Goal: Transaction & Acquisition: Purchase product/service

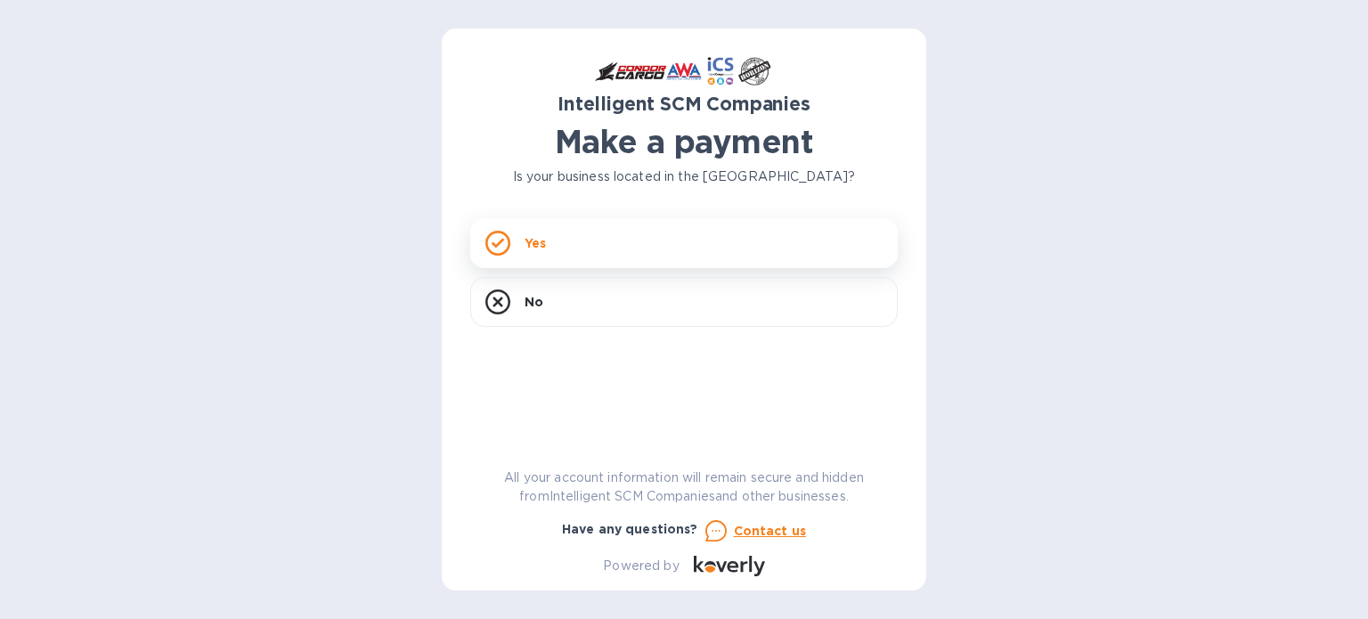
click at [595, 254] on div "Yes" at bounding box center [684, 243] width 428 height 50
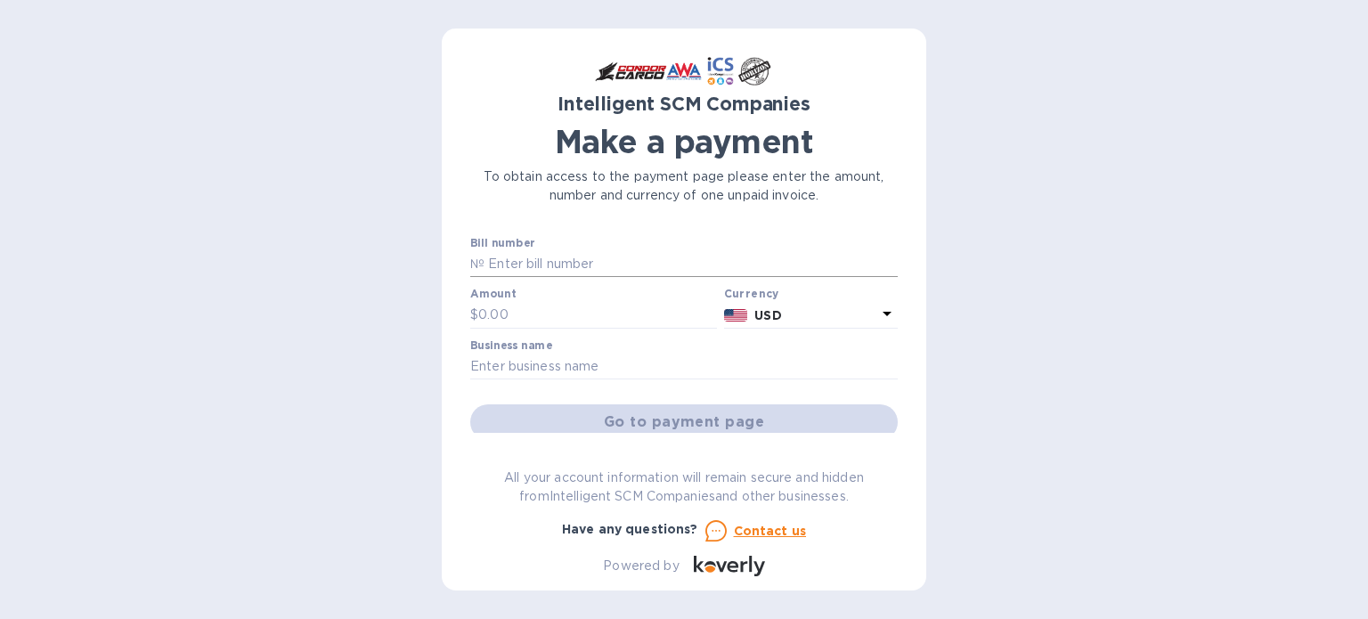
click at [556, 259] on input "text" at bounding box center [691, 264] width 413 height 27
paste input "S00517083/A"
type input "S00517083/A"
click at [508, 314] on input "text" at bounding box center [597, 315] width 239 height 27
paste input "1,326.55"
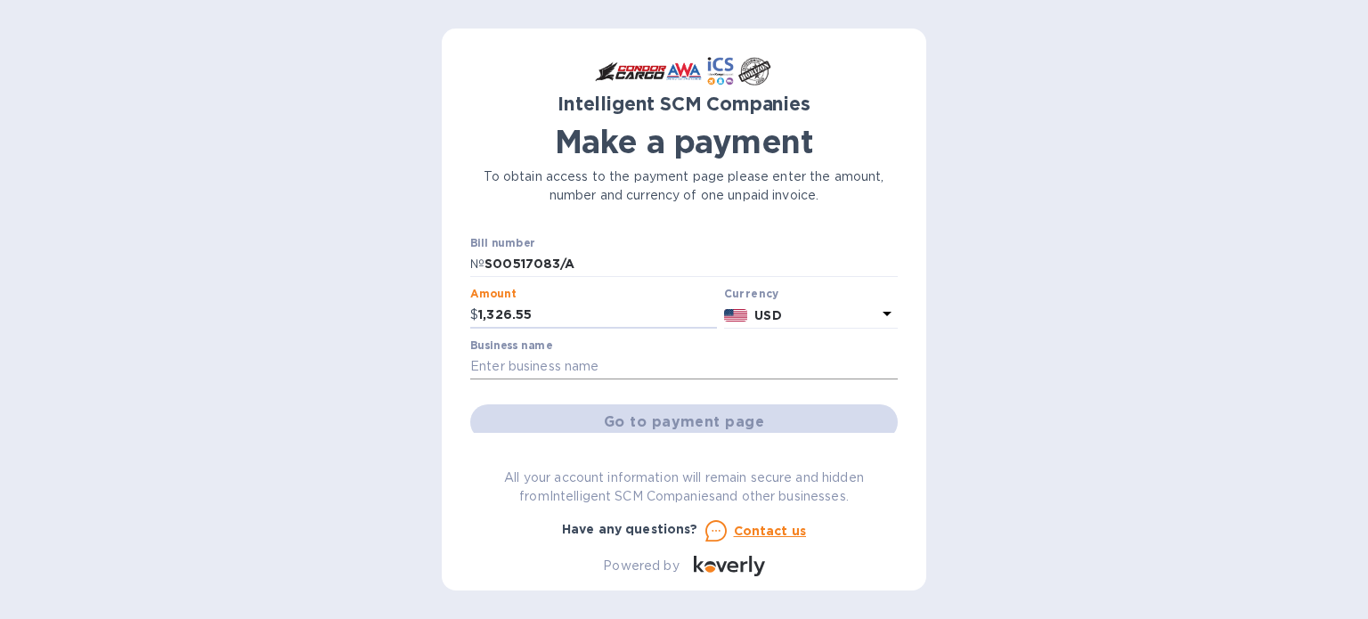
type input "1,326.55"
click at [594, 365] on input "text" at bounding box center [684, 367] width 428 height 27
type input "SMT Resource Equipment"
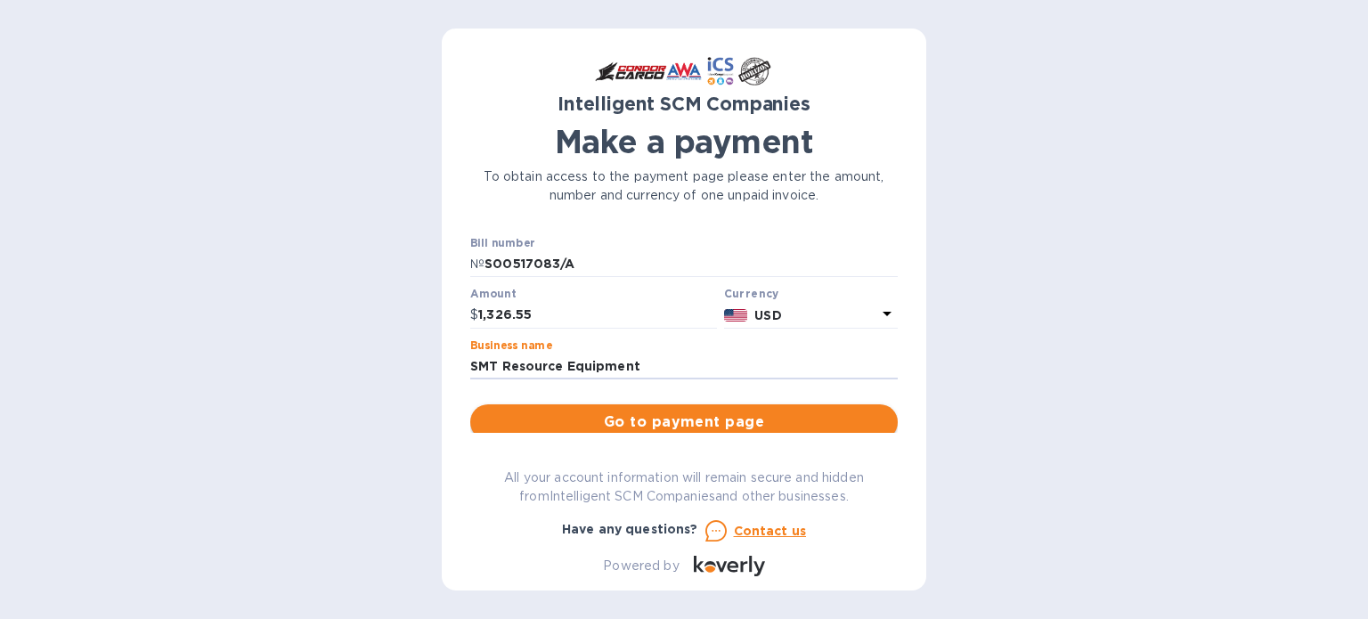
click at [698, 422] on span "Go to payment page" at bounding box center [684, 421] width 399 height 21
